Goal: Find specific page/section: Find specific page/section

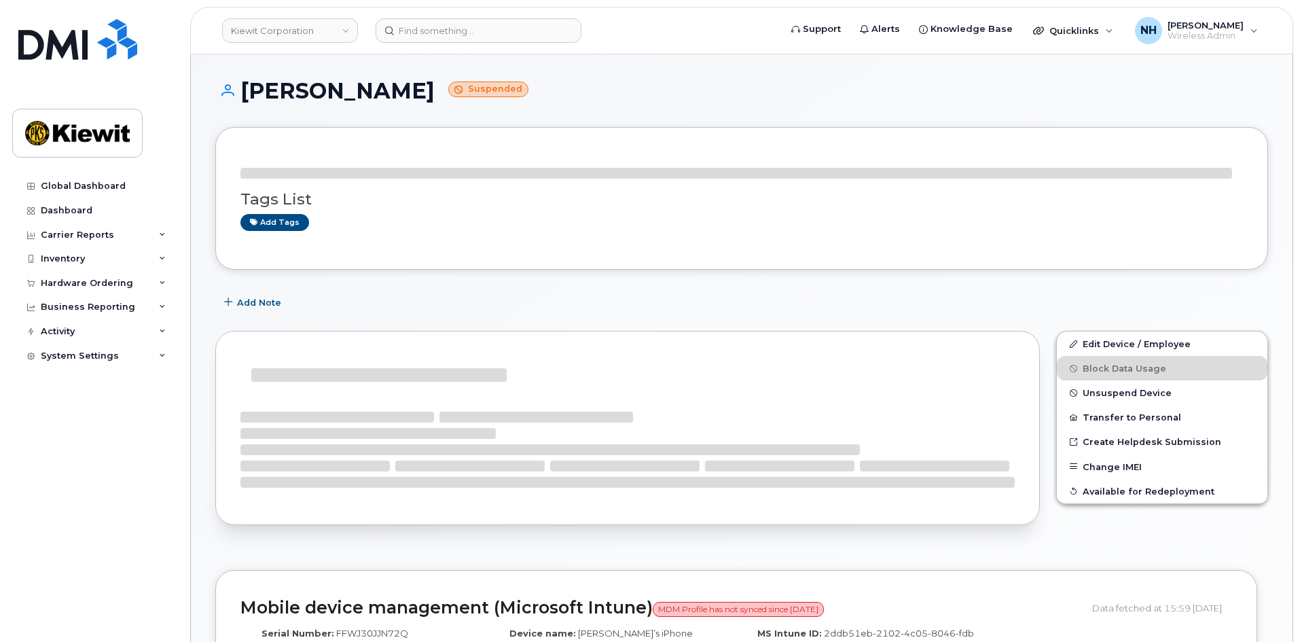
click at [471, 46] on header "[PERSON_NAME] Corporation Support Alerts Knowledge Base Quicklinks Suspend / Ca…" at bounding box center [741, 31] width 1103 height 48
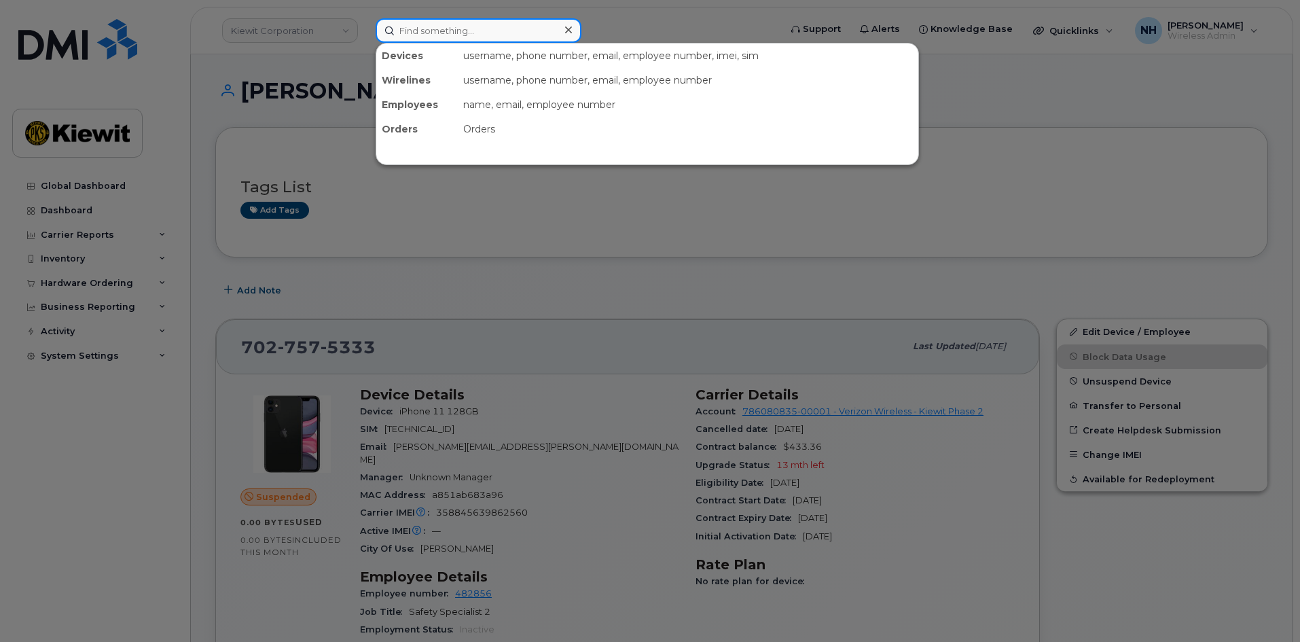
click at [472, 37] on input at bounding box center [479, 30] width 206 height 24
paste input "551662"
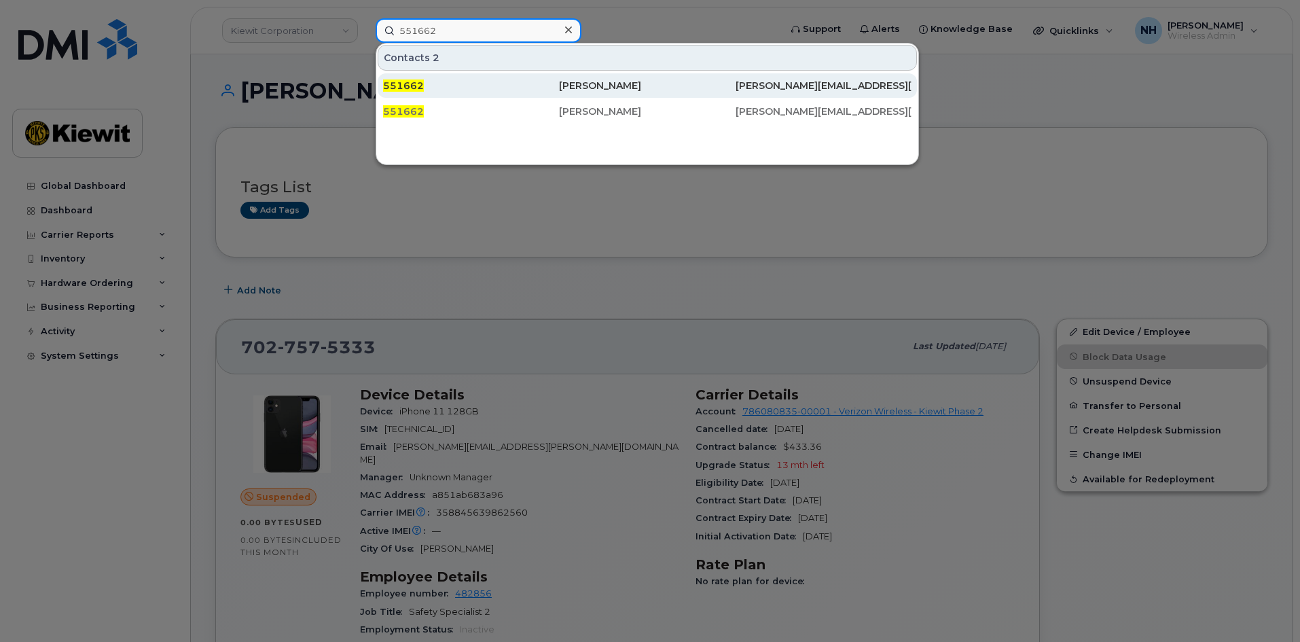
type input "551662"
click at [602, 92] on div "[PERSON_NAME]" at bounding box center [647, 86] width 176 height 14
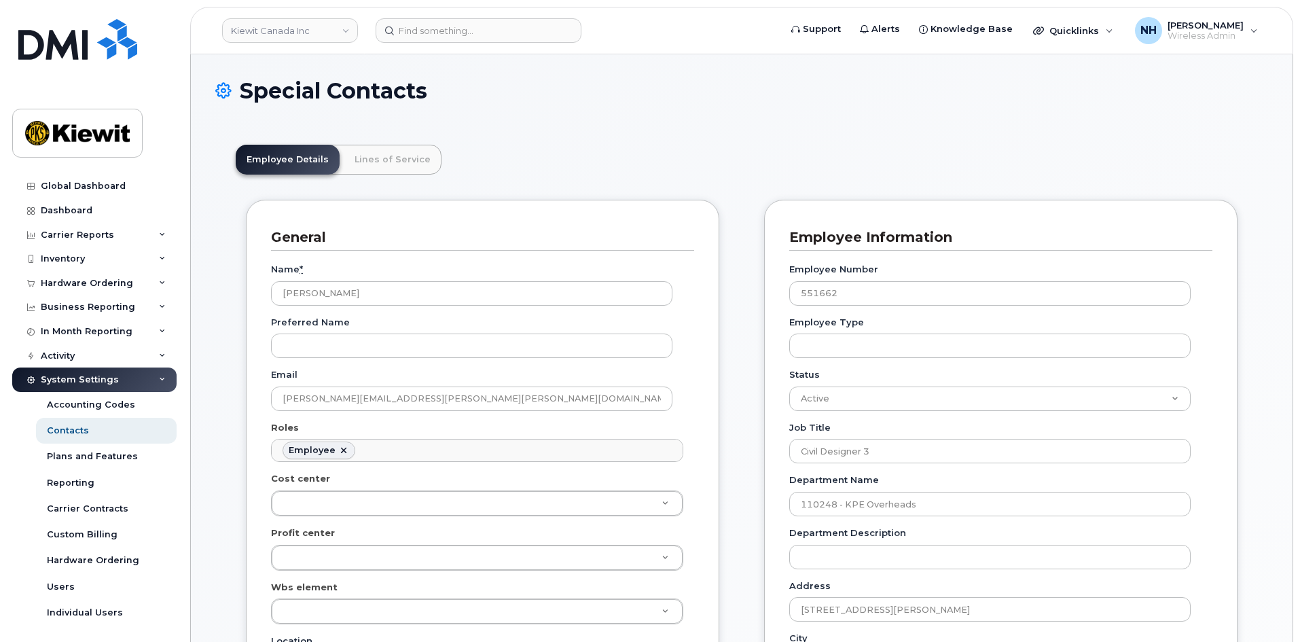
scroll to position [68, 0]
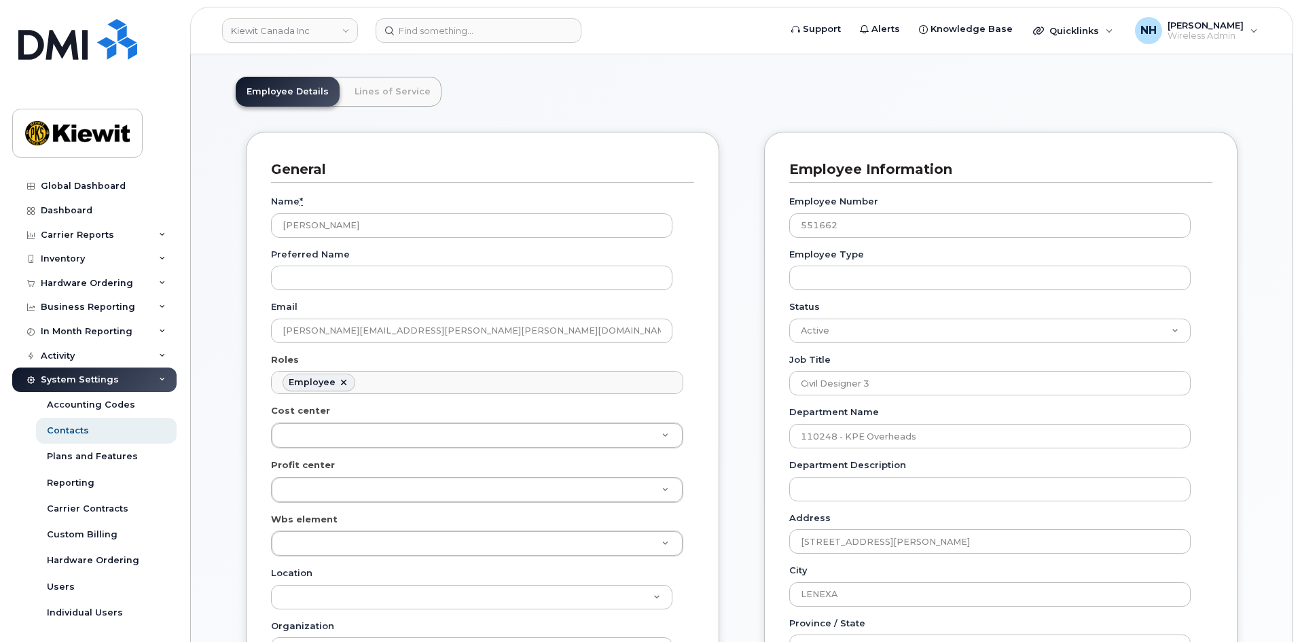
click at [358, 82] on link "Lines of Service" at bounding box center [393, 92] width 98 height 30
